Goal: Task Accomplishment & Management: Use online tool/utility

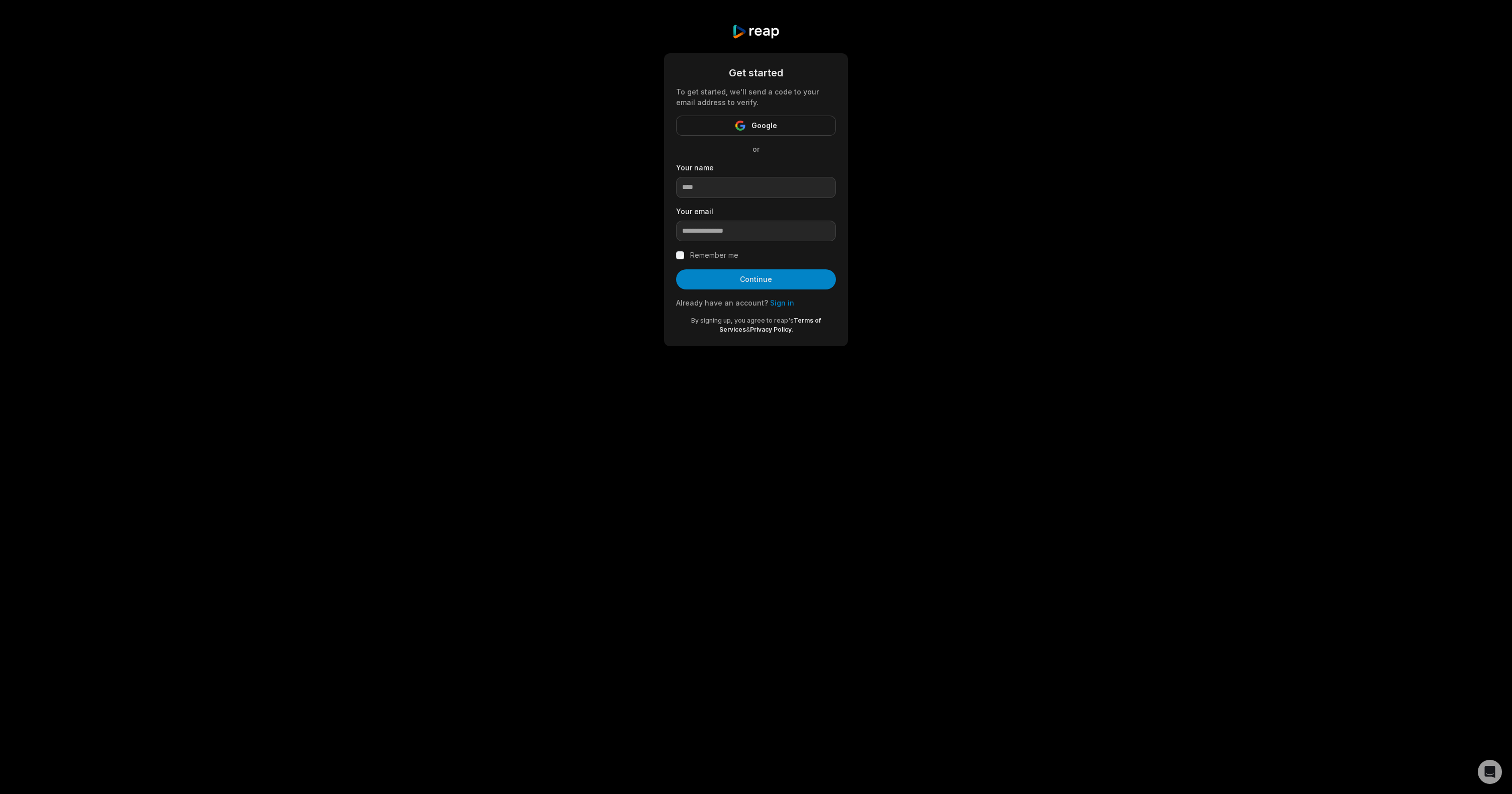
drag, startPoint x: 1076, startPoint y: 213, endPoint x: 975, endPoint y: 166, distance: 111.4
click at [1076, 213] on div "Get started To get started, we'll send a code to your email address to verify. …" at bounding box center [756, 185] width 1512 height 370
click at [795, 127] on button "Google" at bounding box center [756, 126] width 160 height 20
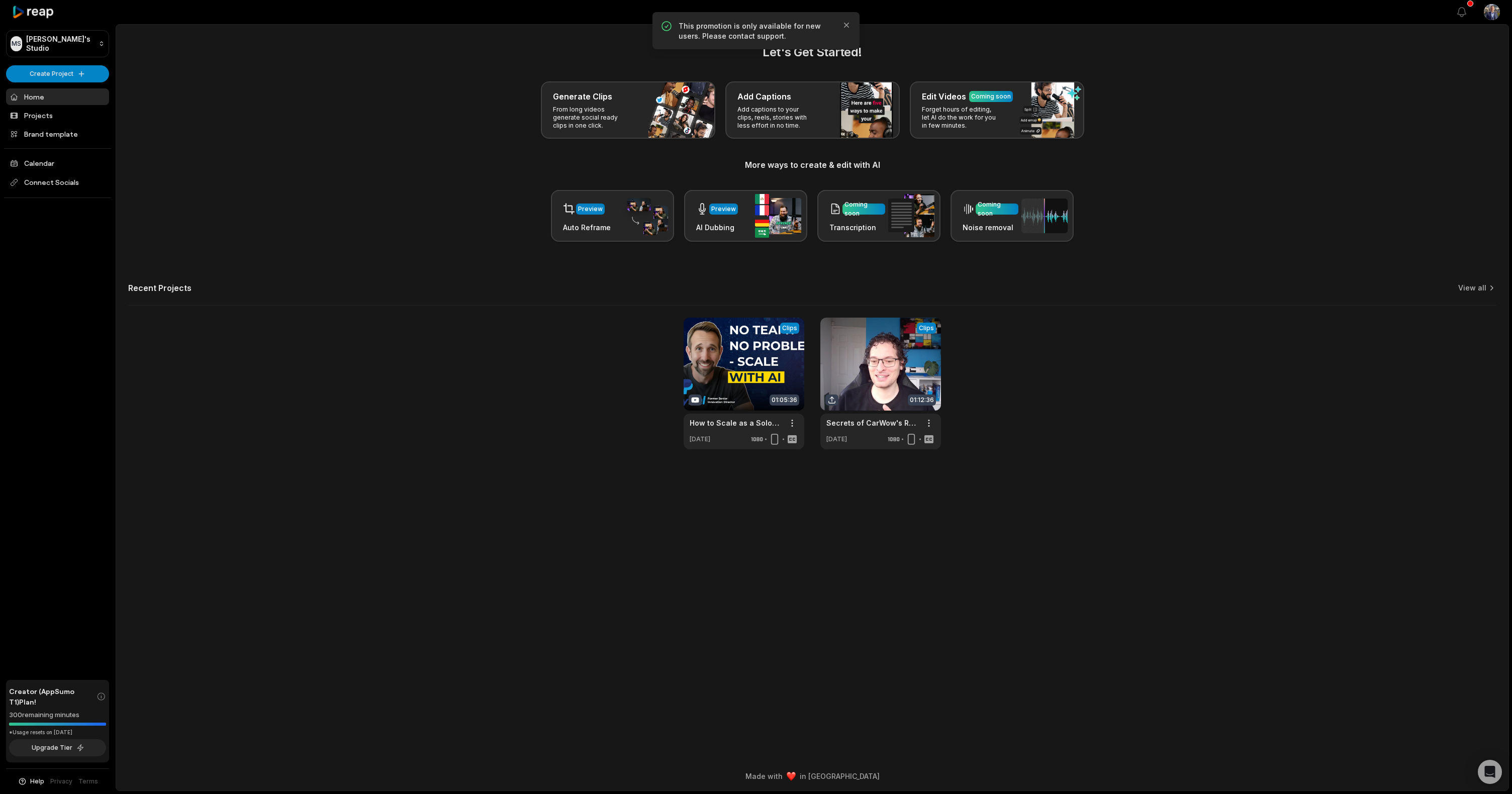
drag, startPoint x: 282, startPoint y: 168, endPoint x: 231, endPoint y: 136, distance: 60.2
click at [283, 168] on h3 "More ways to create & edit with AI" at bounding box center [812, 165] width 1369 height 12
click at [77, 76] on html "MS Mike's Studio Create Project Home Projects Brand template Calendar Connect S…" at bounding box center [756, 397] width 1512 height 794
click at [63, 94] on link "Create Clips" at bounding box center [58, 94] width 98 height 17
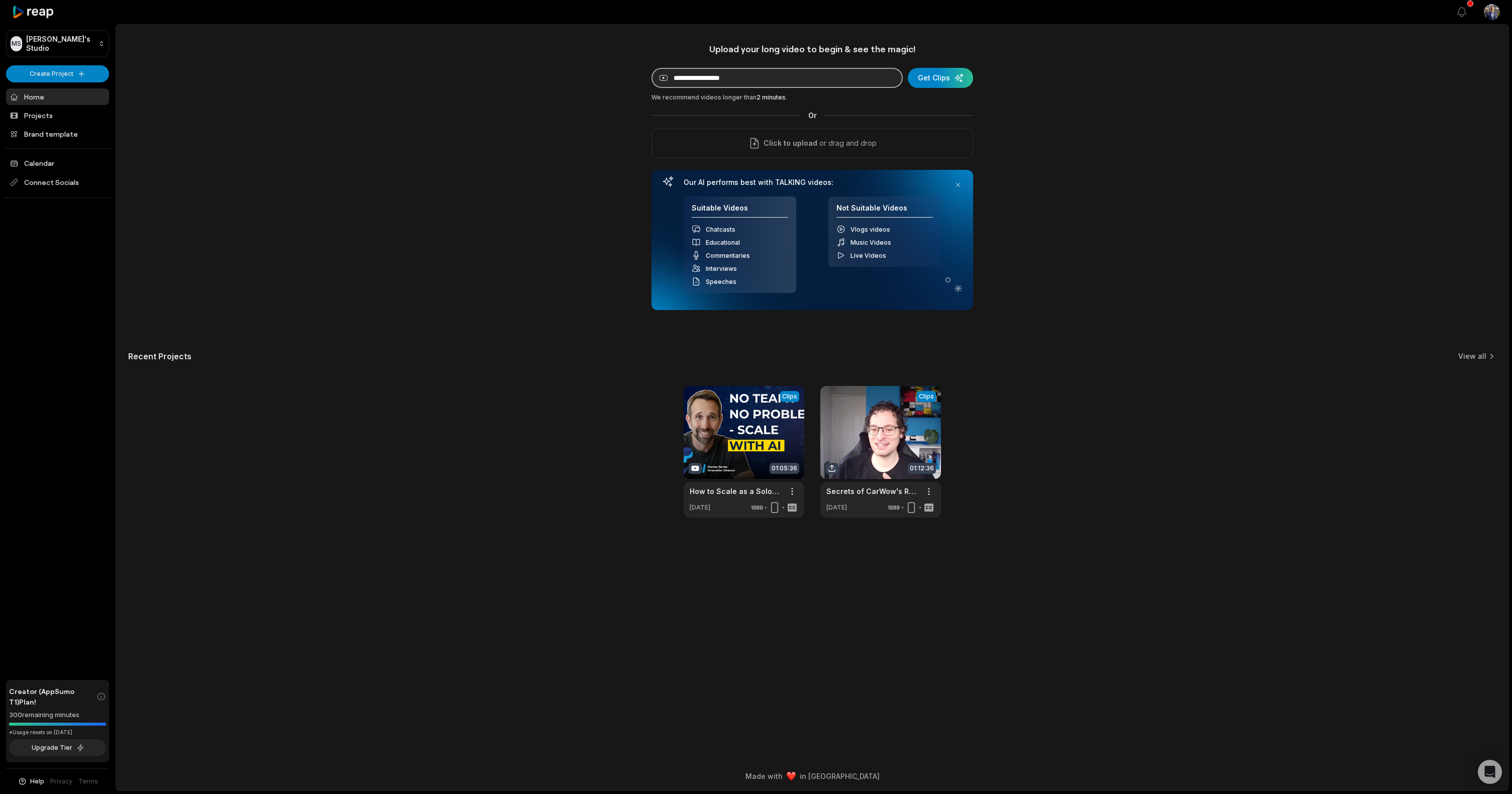
click at [802, 79] on input at bounding box center [777, 78] width 251 height 20
paste input "**********"
type input "**********"
click at [943, 83] on div "submit" at bounding box center [940, 78] width 65 height 20
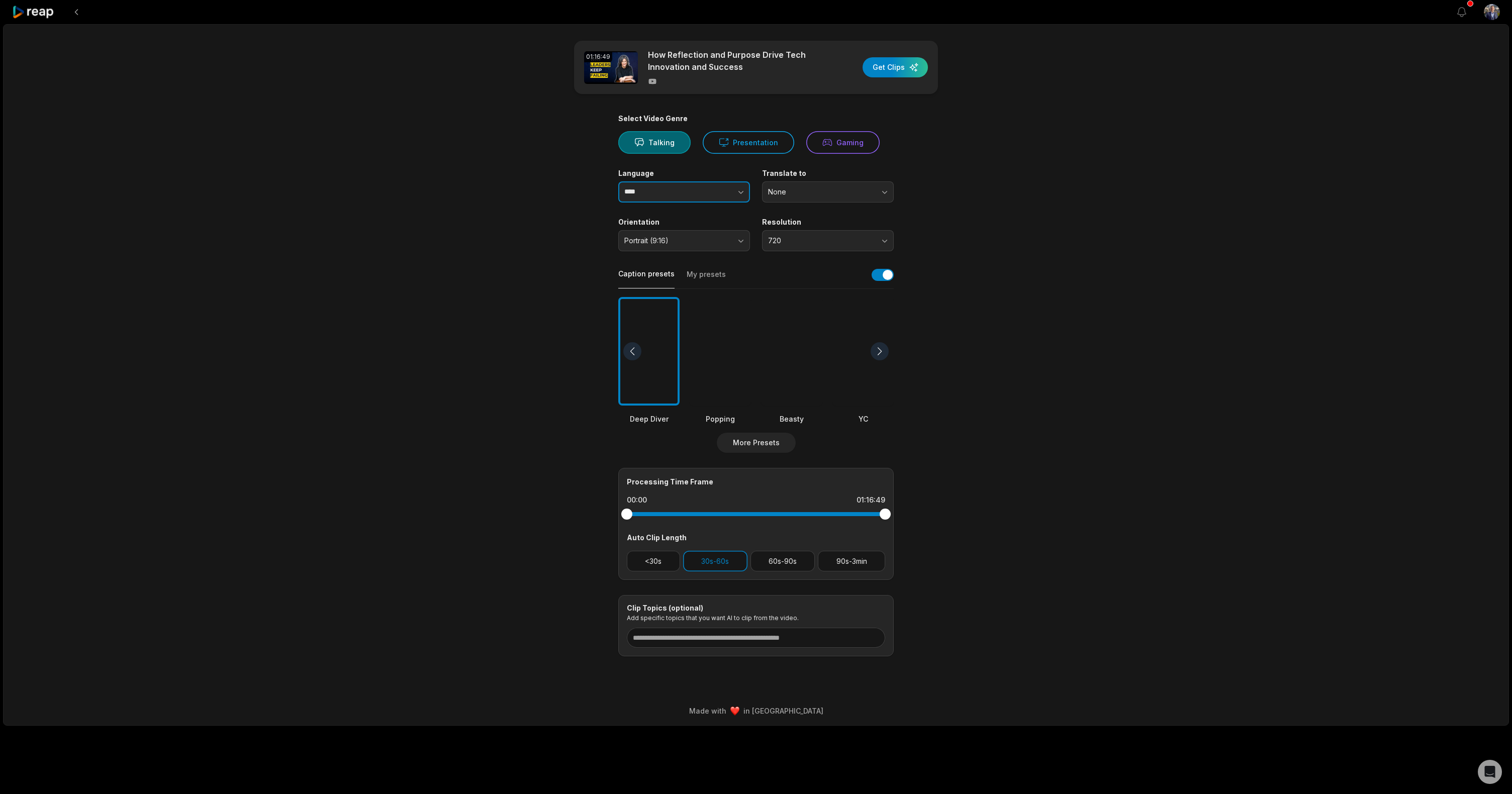
click at [694, 190] on button "button" at bounding box center [721, 191] width 57 height 21
type input "*******"
click at [808, 189] on span "None" at bounding box center [821, 191] width 106 height 9
click at [980, 194] on main "01:16:49 How Reflection and Purpose Drive Tech Innovation and Success Get Clips…" at bounding box center [756, 348] width 487 height 616
click at [827, 245] on span "720" at bounding box center [821, 240] width 106 height 9
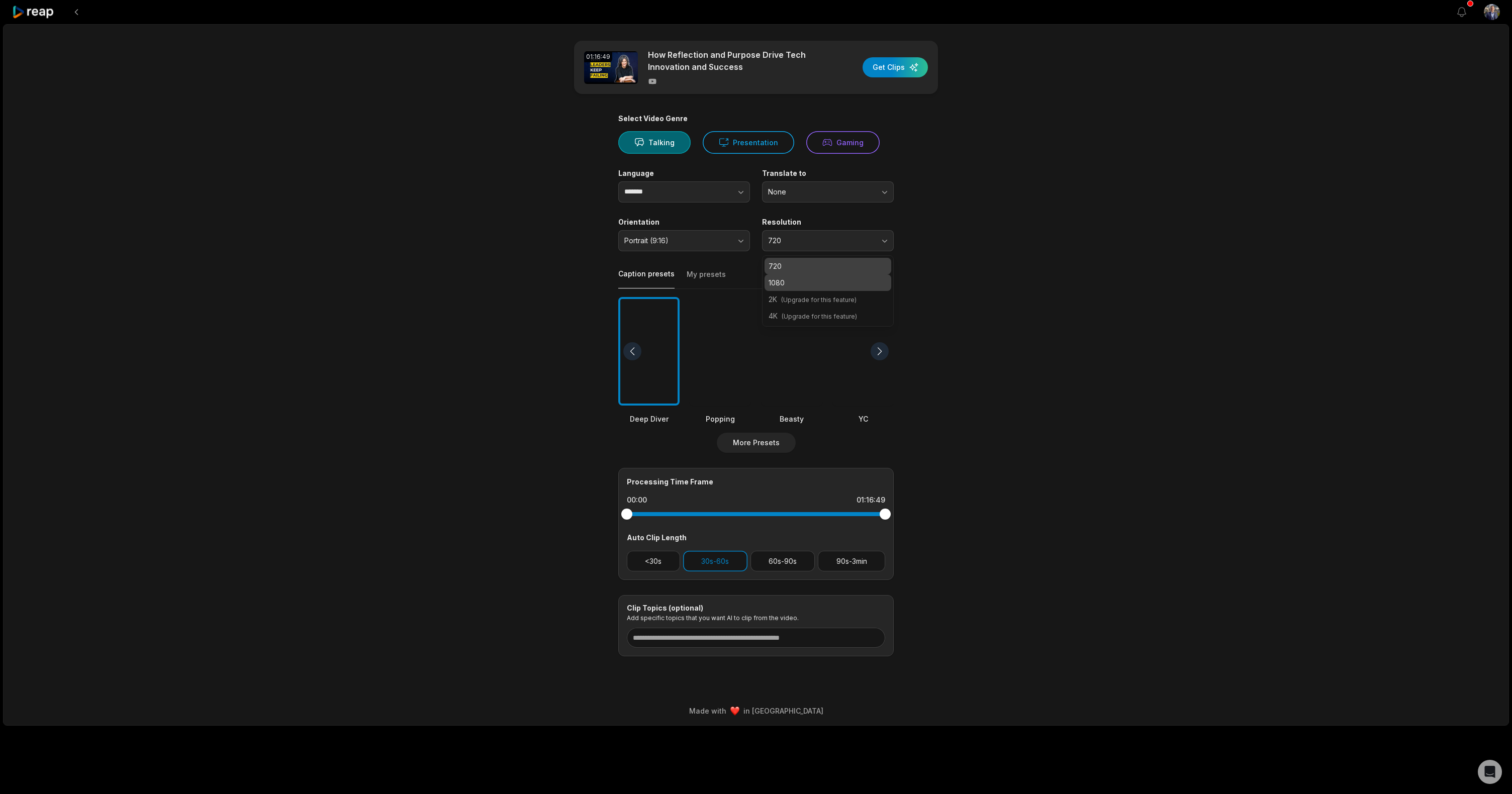
click at [822, 284] on p "1080" at bounding box center [828, 283] width 119 height 11
click at [1020, 286] on div "01:16:49 How Reflection and Purpose Drive Tech Innovation and Success Get Clips…" at bounding box center [756, 375] width 1506 height 702
click at [701, 255] on div "Select Video Genre Talking Presentation Gaming Language ******* Translate to No…" at bounding box center [756, 385] width 275 height 542
click at [704, 248] on button "Portrait (9:16)" at bounding box center [684, 240] width 132 height 21
click at [699, 279] on p "Youtube, Instagram, Tiktok, Facebook" at bounding box center [692, 282] width 102 height 16
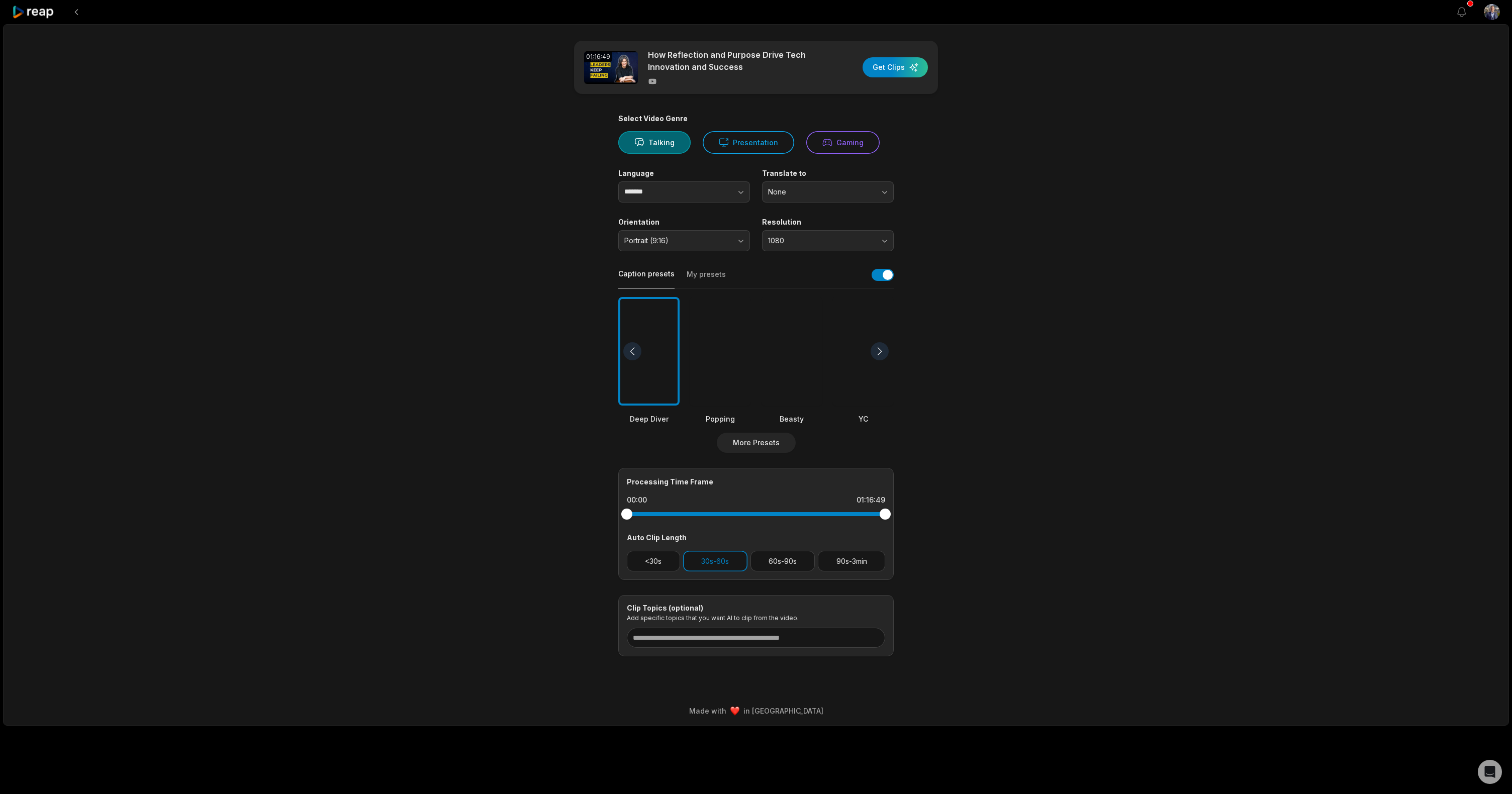
click at [521, 333] on main "01:16:49 How Reflection and Purpose Drive Tech Innovation and Success Get Clips…" at bounding box center [756, 348] width 487 height 616
click at [886, 273] on button "button" at bounding box center [882, 275] width 22 height 12
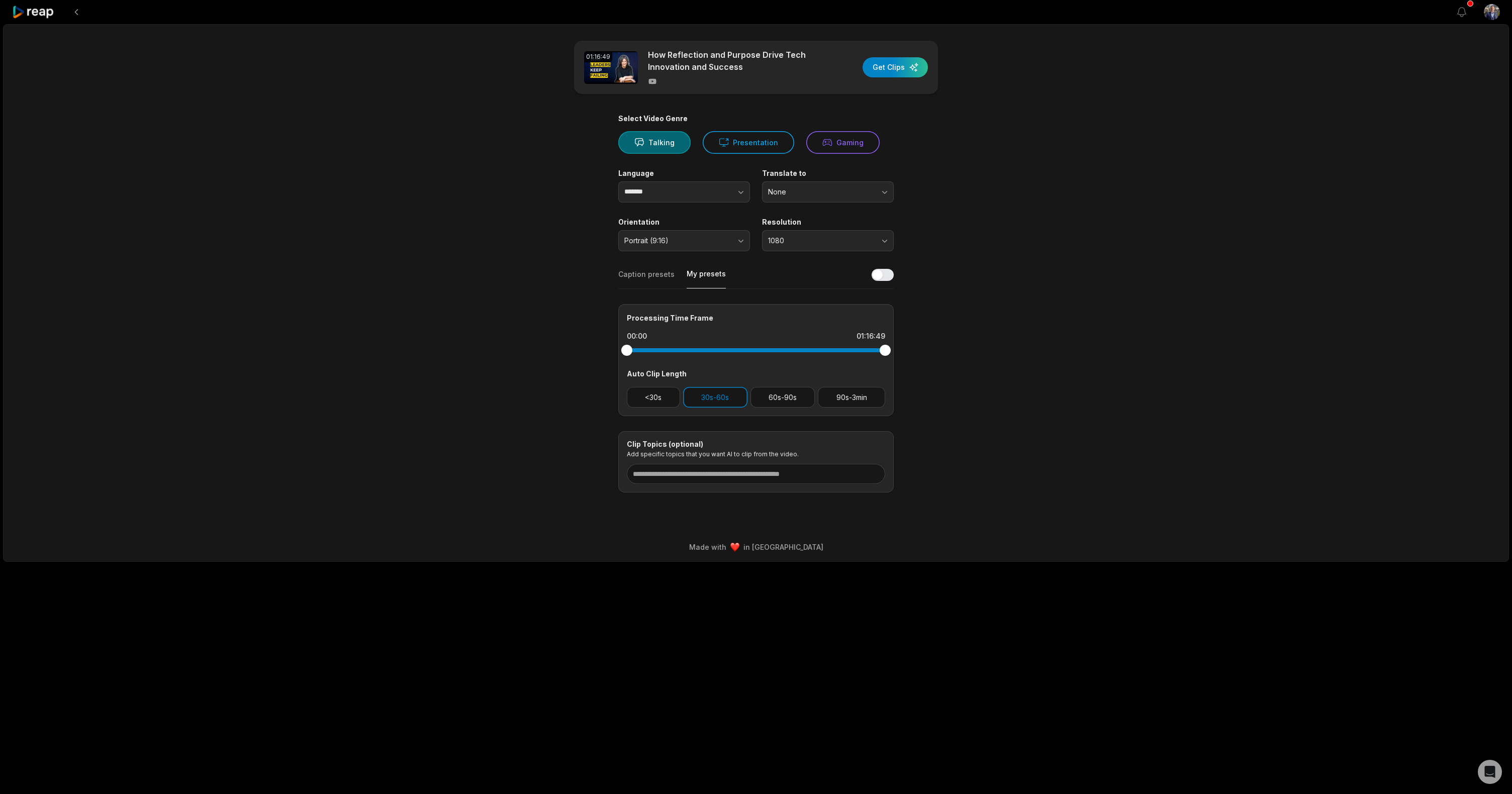
click at [702, 275] on button "My presets" at bounding box center [706, 278] width 39 height 20
click at [636, 277] on button "Caption presets" at bounding box center [647, 279] width 57 height 19
click at [971, 397] on main "01:16:49 How Reflection and Purpose Drive Tech Innovation and Success Get Clips…" at bounding box center [756, 266] width 487 height 452
click at [867, 396] on button "90s-3min" at bounding box center [852, 397] width 67 height 21
click at [521, 399] on main "01:16:49 How Reflection and Purpose Drive Tech Innovation and Success Get Clips…" at bounding box center [756, 266] width 487 height 452
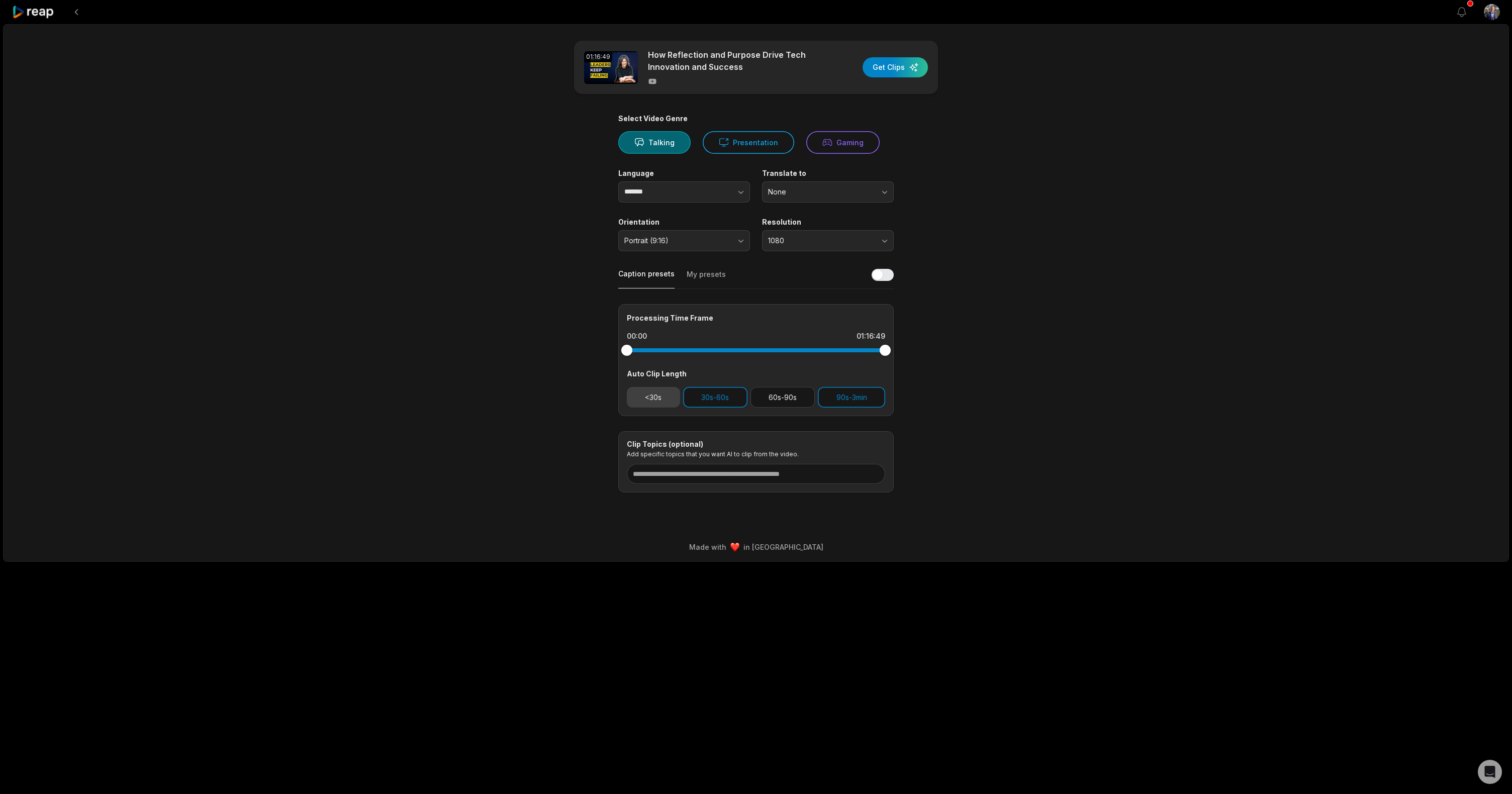
click at [647, 395] on button "<30s" at bounding box center [653, 397] width 53 height 21
click at [762, 400] on button "60s-90s" at bounding box center [783, 397] width 65 height 21
click at [897, 67] on div "button" at bounding box center [895, 67] width 65 height 20
